Goal: Task Accomplishment & Management: Complete application form

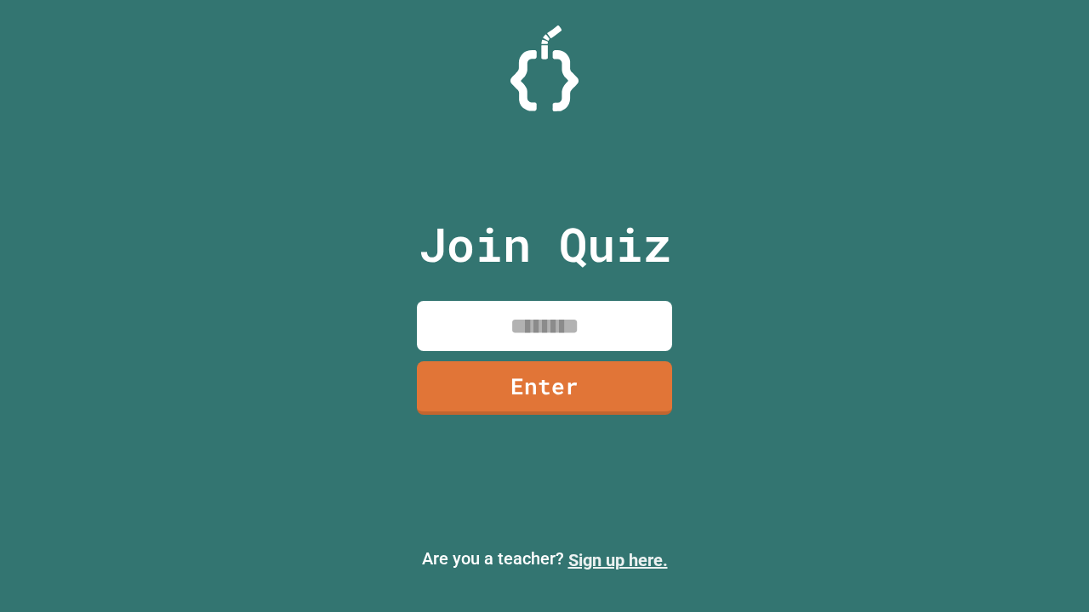
click at [610, 560] on link "Sign up here." at bounding box center [617, 560] width 99 height 20
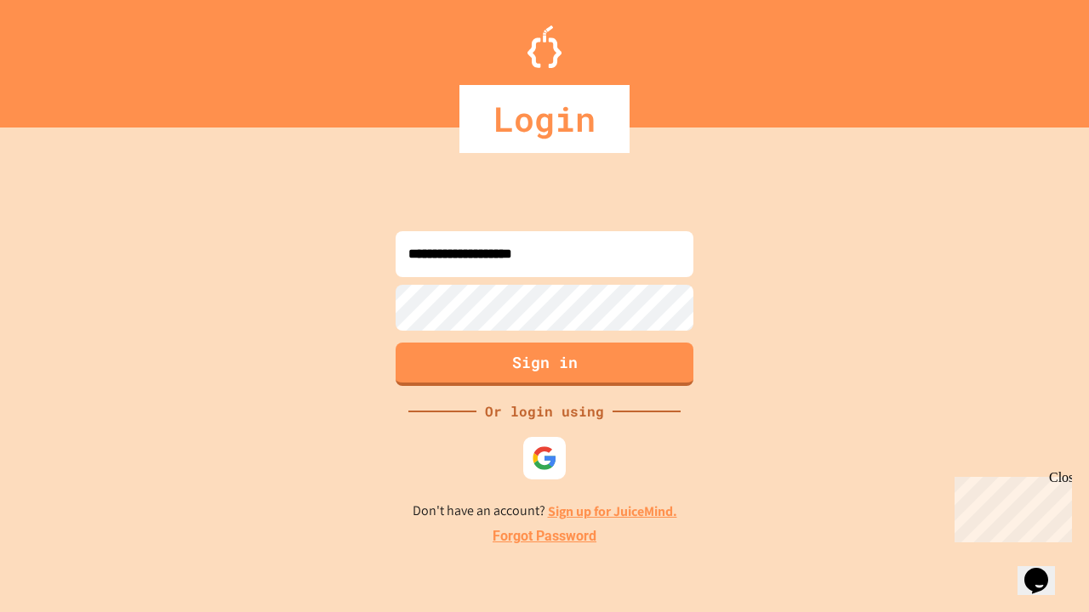
type input "**********"
